Goal: Information Seeking & Learning: Learn about a topic

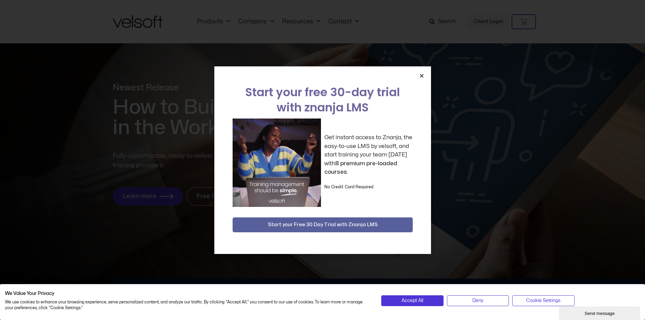
click at [423, 74] on icon "Close" at bounding box center [421, 75] width 5 height 5
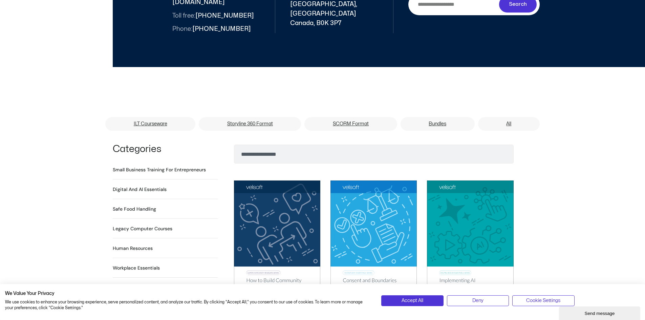
scroll to position [338, 0]
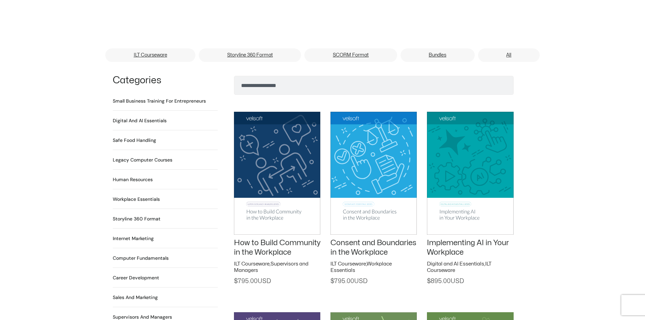
scroll to position [406, 0]
click at [277, 134] on img at bounding box center [277, 173] width 86 height 123
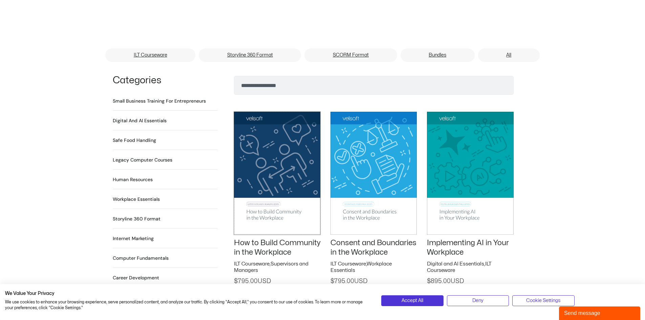
scroll to position [0, 0]
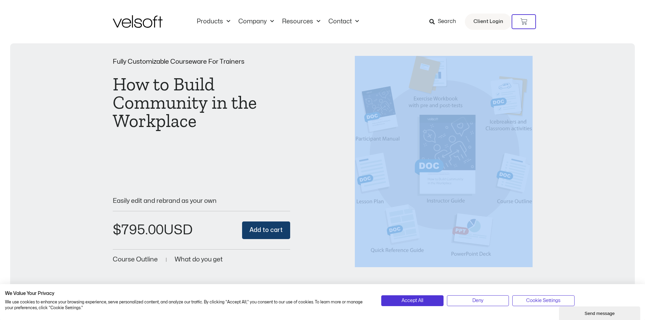
drag, startPoint x: 338, startPoint y: 55, endPoint x: 511, endPoint y: 186, distance: 217.1
click at [511, 186] on div "Fully Customizable Courseware For Trainers How to Build Community in the Workpl…" at bounding box center [323, 162] width 420 height 212
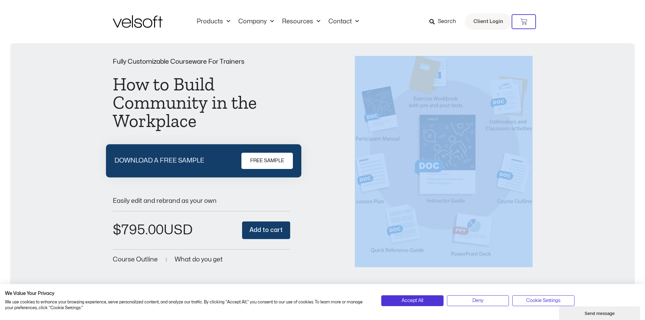
click at [590, 191] on div "Fully Customizable Courseware For Trainers How to Build Community in the Workpl…" at bounding box center [322, 162] width 611 height 212
click at [525, 168] on img at bounding box center [444, 162] width 178 height 212
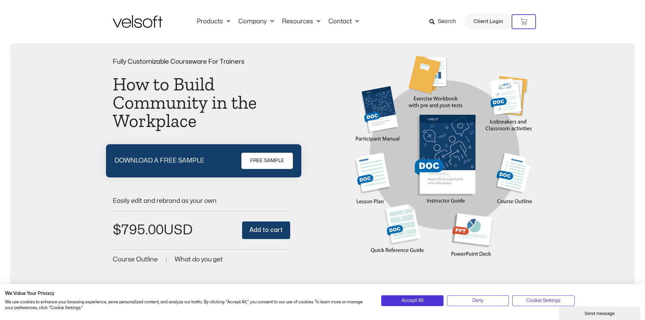
click at [313, 79] on div "Fully Customizable Courseware For Trainers How to Build Community in the Workpl…" at bounding box center [323, 162] width 420 height 212
click at [209, 22] on link "Products" at bounding box center [214, 21] width 42 height 7
click at [140, 22] on img at bounding box center [138, 21] width 50 height 13
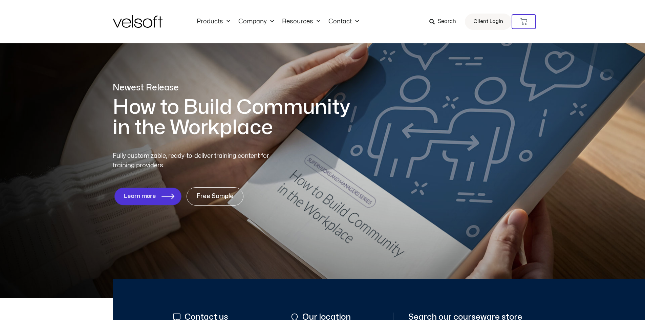
click at [144, 195] on span "Learn more" at bounding box center [140, 196] width 32 height 6
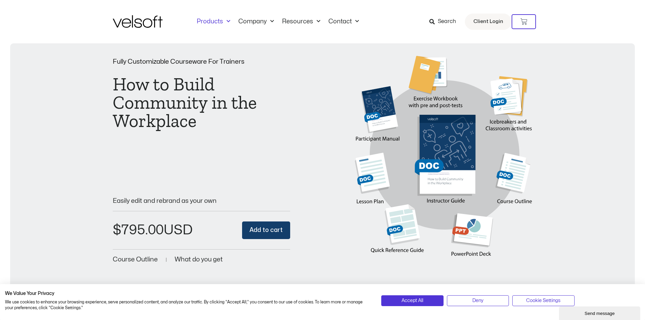
click at [220, 22] on link "Products" at bounding box center [214, 21] width 42 height 7
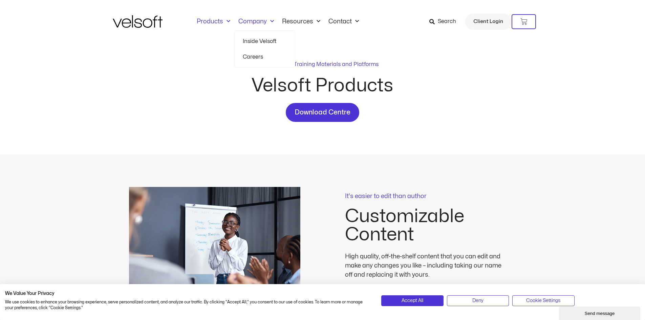
click at [247, 21] on link "Company" at bounding box center [256, 21] width 44 height 7
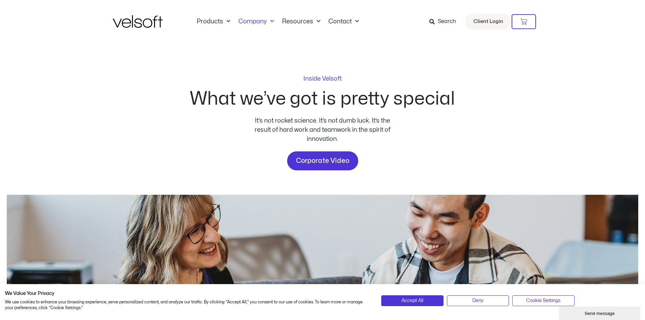
click at [138, 25] on img at bounding box center [138, 21] width 50 height 13
